Goal: Obtain resource: Download file/media

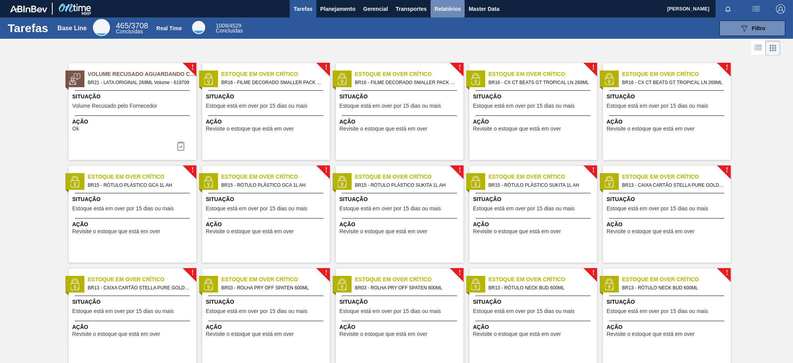
click at [445, 10] on span "Relatórios" at bounding box center [448, 8] width 26 height 9
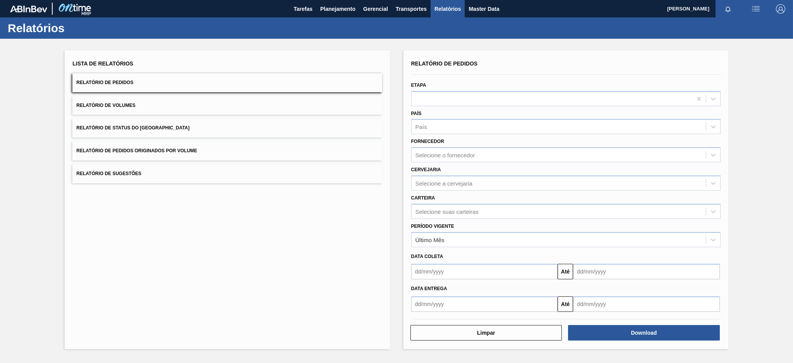
click at [263, 147] on button "Relatório de Pedidos Originados por Volume" at bounding box center [227, 150] width 310 height 19
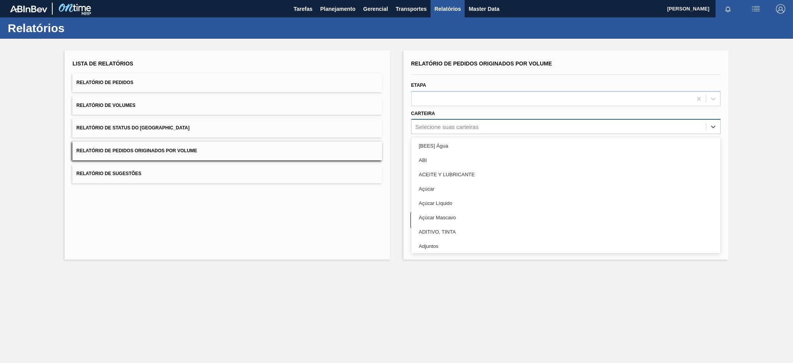
click at [445, 128] on div "Selecione suas carteiras" at bounding box center [447, 127] width 63 height 7
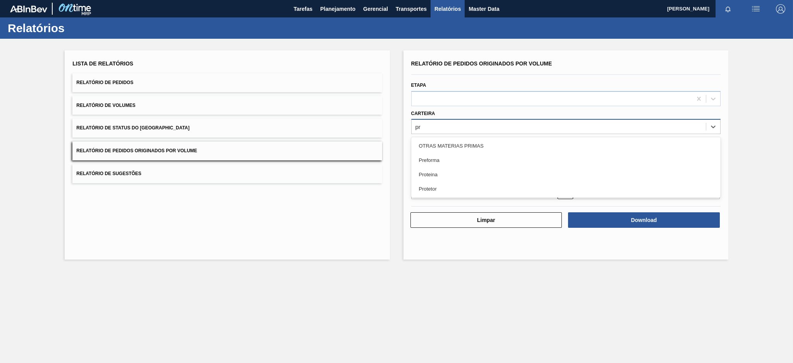
type input "pre"
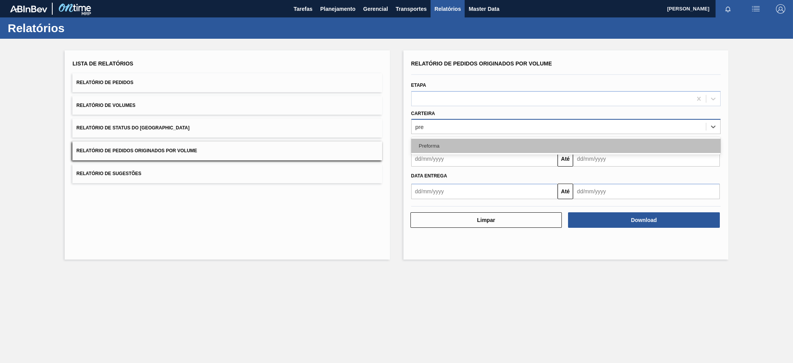
click at [437, 143] on div "Preforma" at bounding box center [566, 146] width 310 height 14
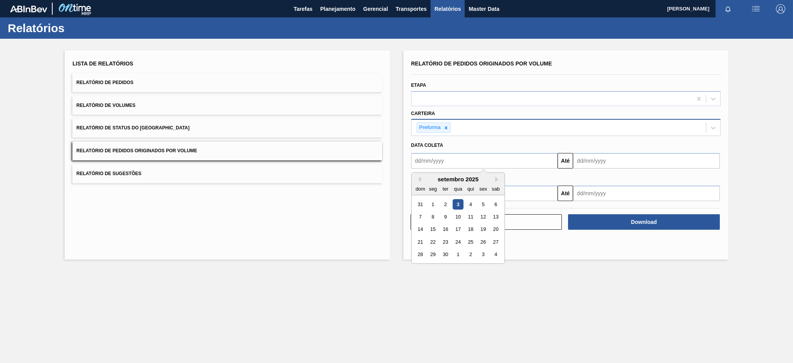
click at [433, 164] on input "text" at bounding box center [484, 160] width 147 height 15
click at [416, 178] on button "Previous Month" at bounding box center [418, 179] width 5 height 5
click at [423, 213] on div "3" at bounding box center [420, 217] width 10 height 10
type input "[DATE]"
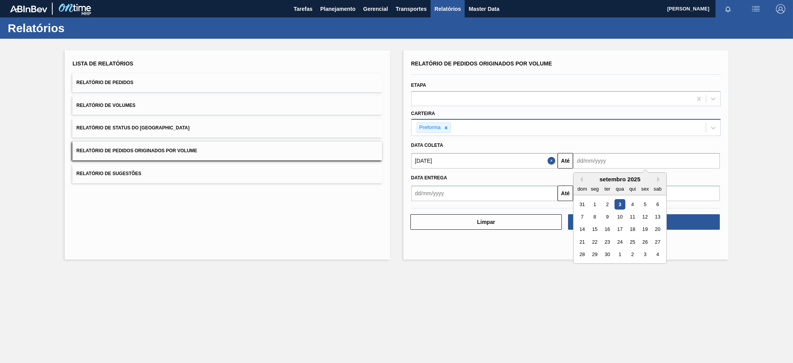
click at [611, 160] on input "text" at bounding box center [646, 160] width 147 height 15
click at [620, 201] on div "3" at bounding box center [620, 204] width 10 height 10
type input "[DATE]"
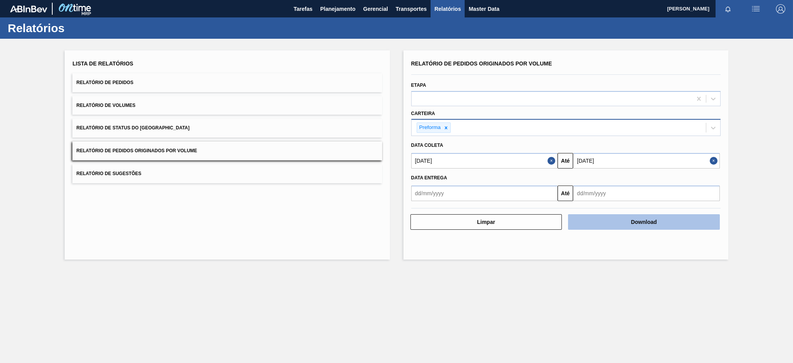
click at [639, 225] on button "Download" at bounding box center [644, 221] width 152 height 15
